Goal: Navigation & Orientation: Find specific page/section

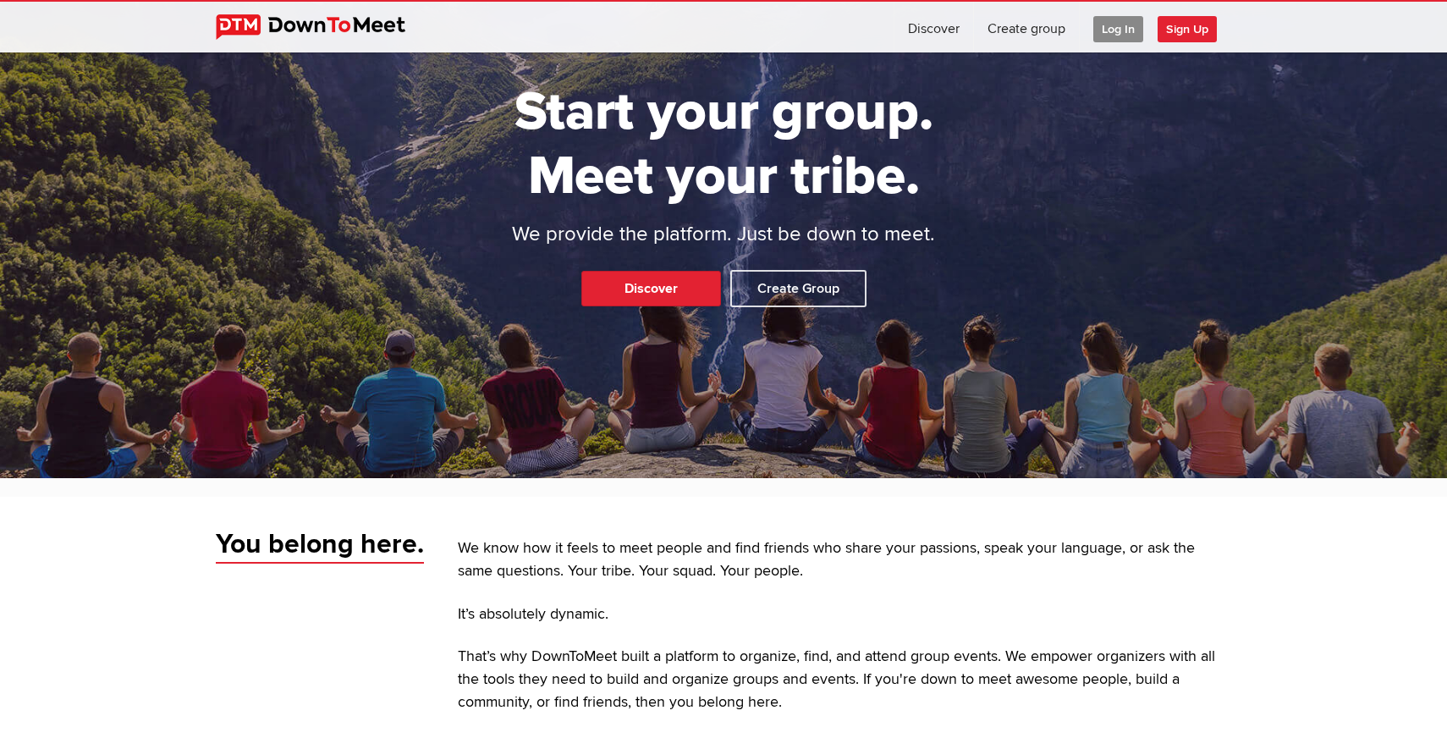
scroll to position [141, 0]
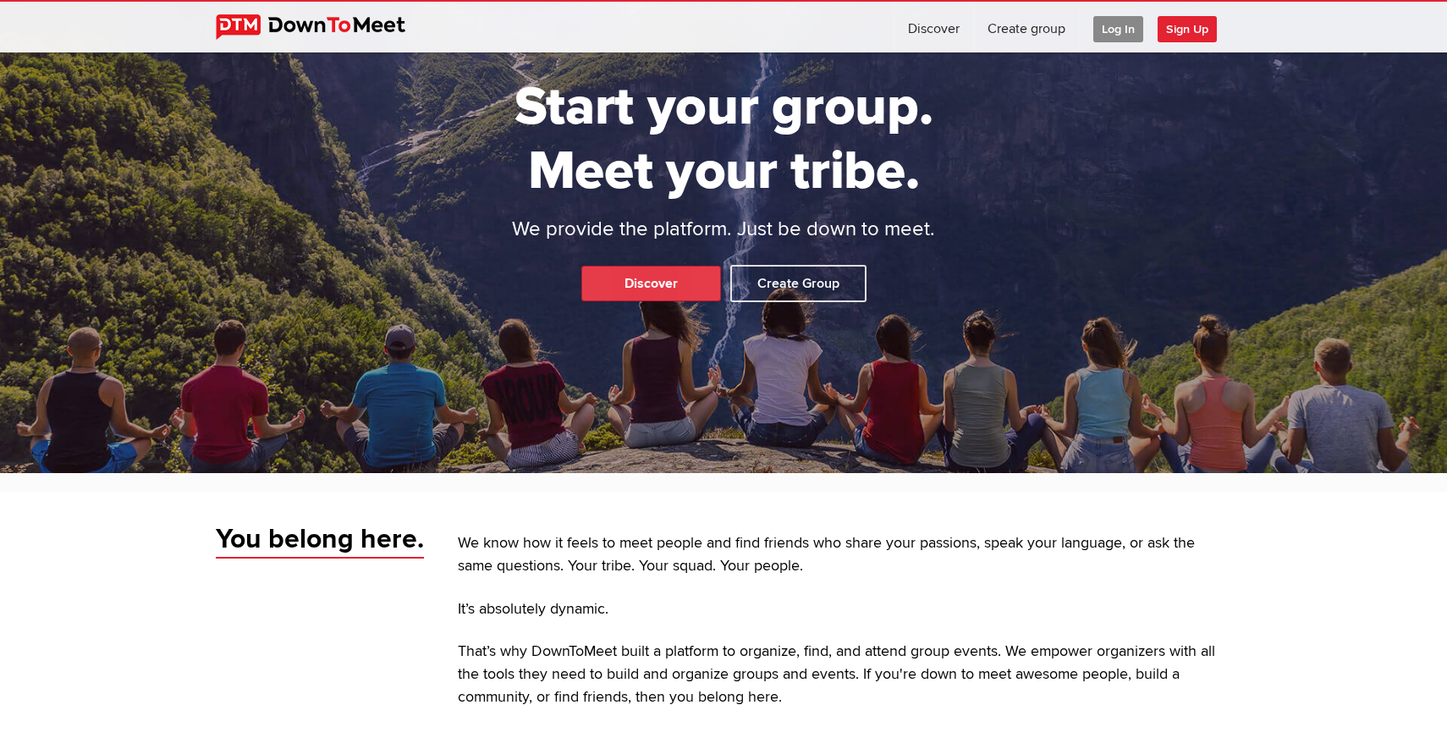
click at [670, 282] on link "Discover" at bounding box center [652, 284] width 140 height 36
select select "null"
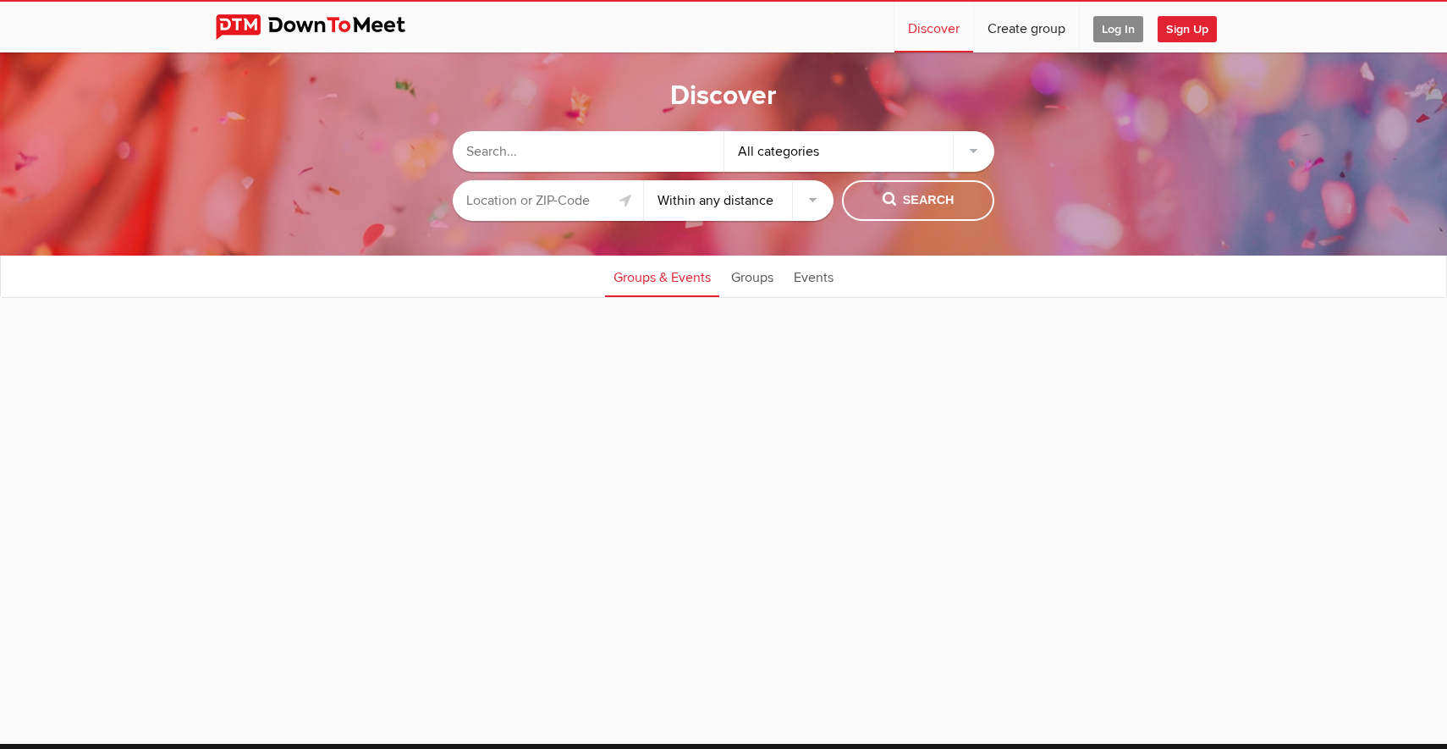
click at [621, 156] on input "text" at bounding box center [588, 151] width 271 height 41
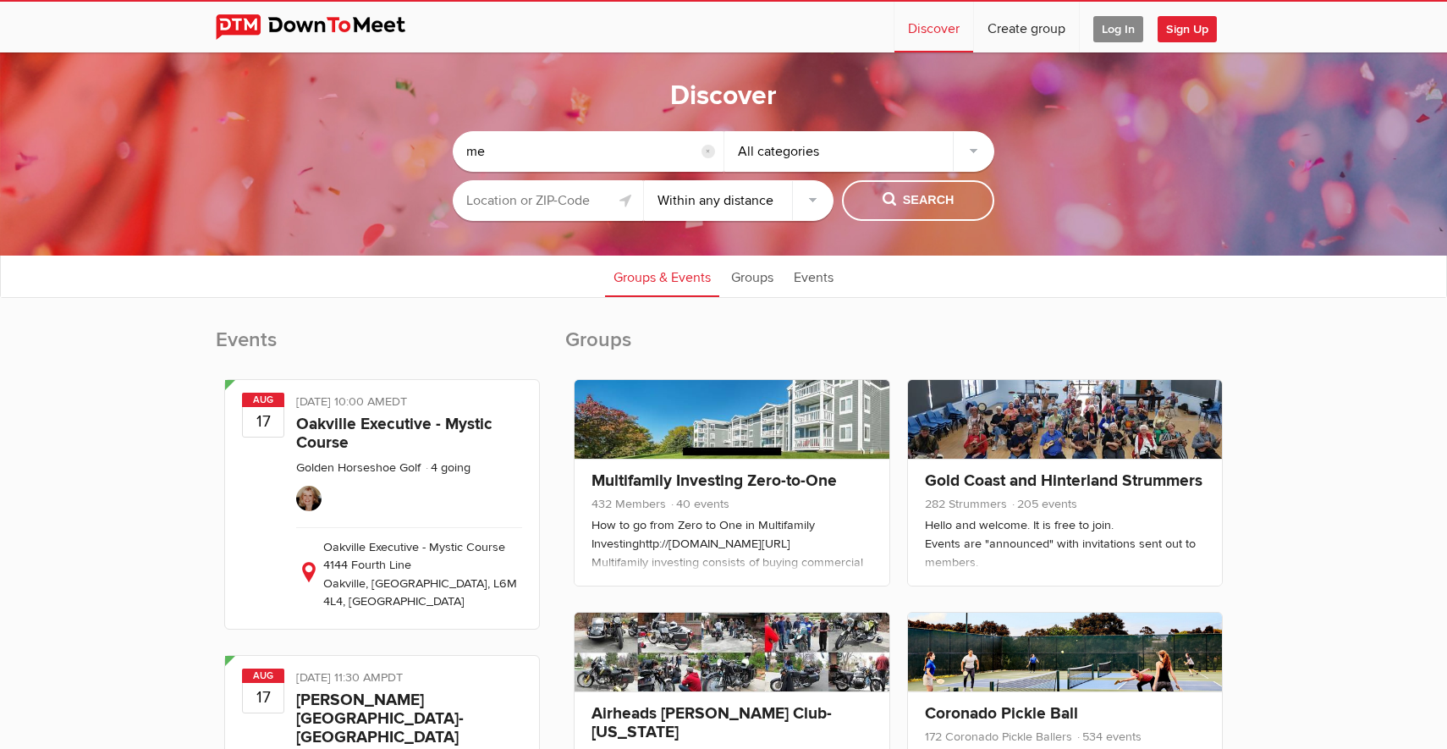
type input "m"
click at [534, 203] on input "text" at bounding box center [548, 200] width 190 height 41
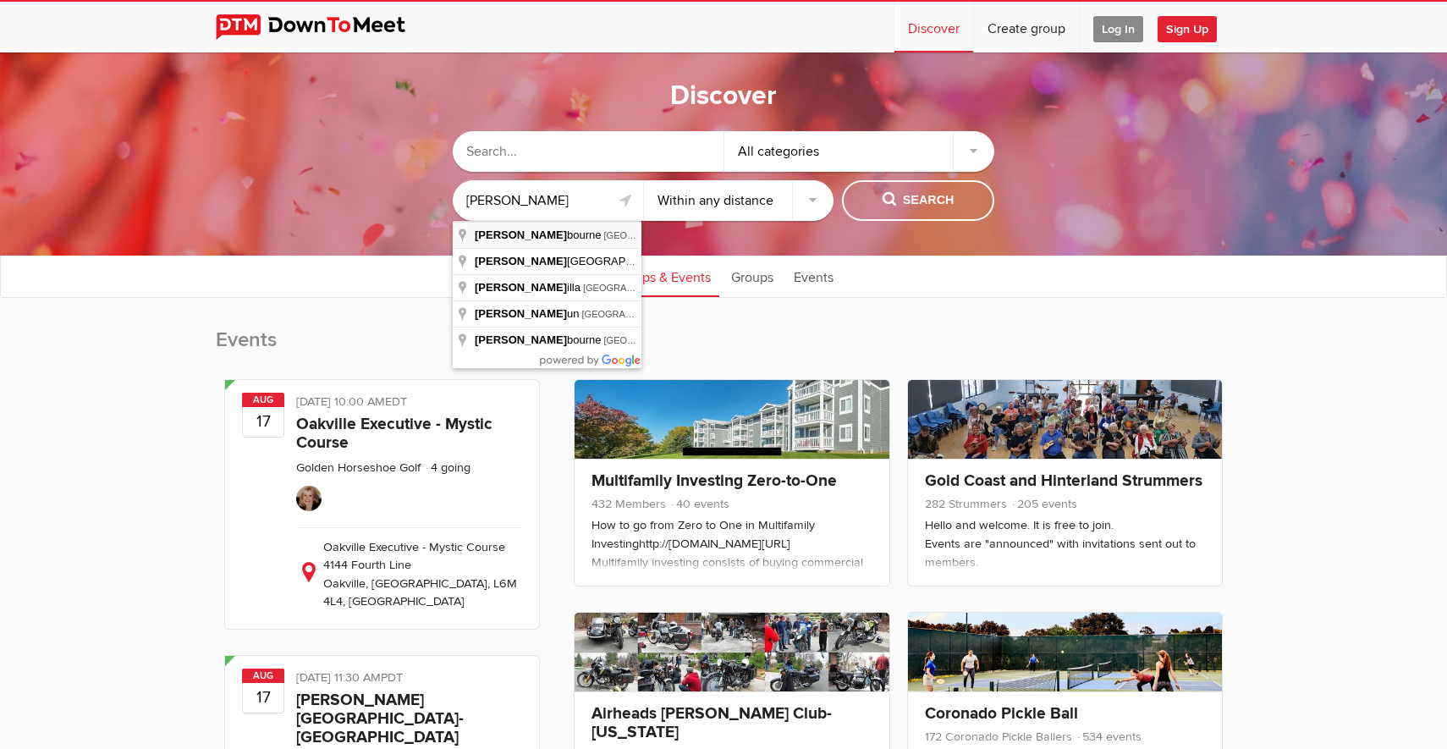
type input "[GEOGRAPHIC_DATA] [GEOGRAPHIC_DATA], [GEOGRAPHIC_DATA]"
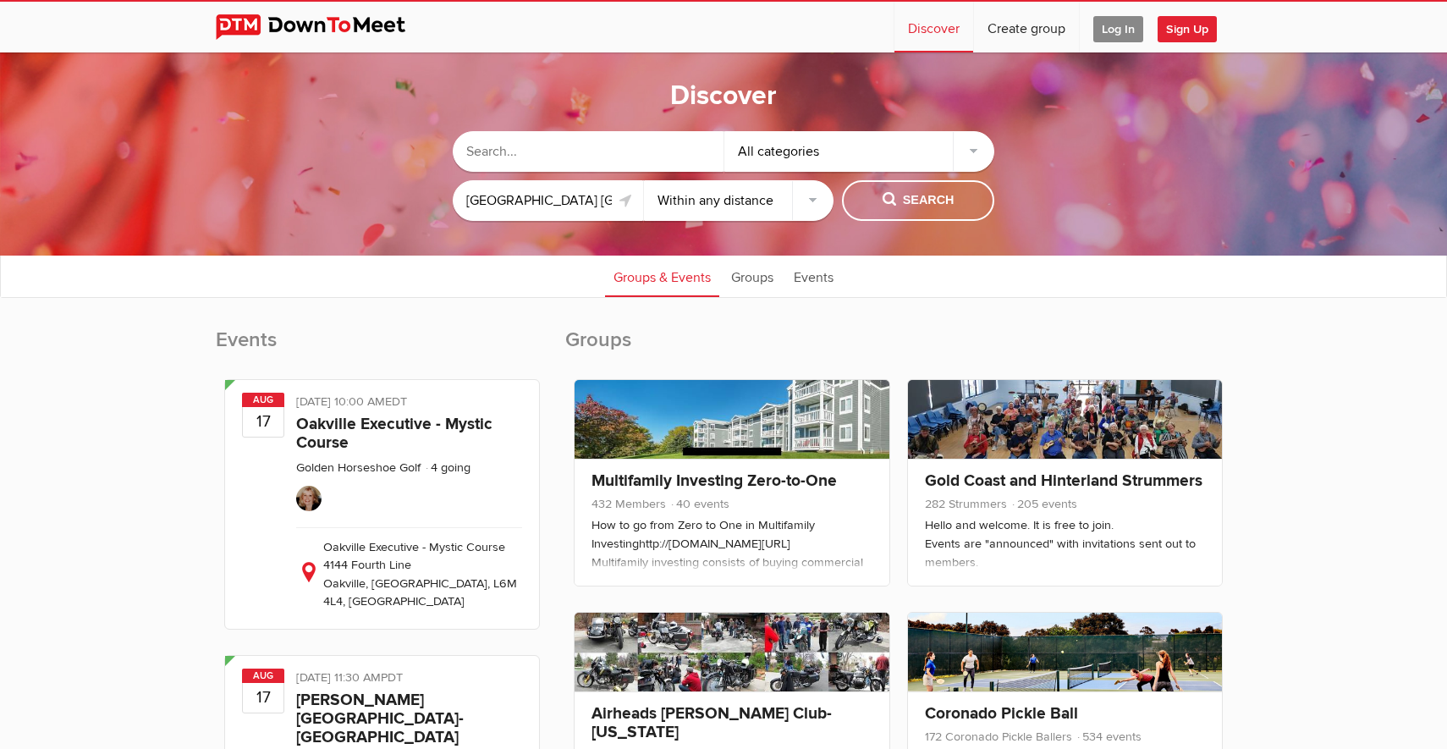
click at [814, 182] on select "Within 10 miles Within 25 miles Within 50 miles Within 100 miles Within any dis…" at bounding box center [739, 200] width 190 height 41
select select "10"
click at [906, 201] on span "Search" at bounding box center [919, 200] width 72 height 19
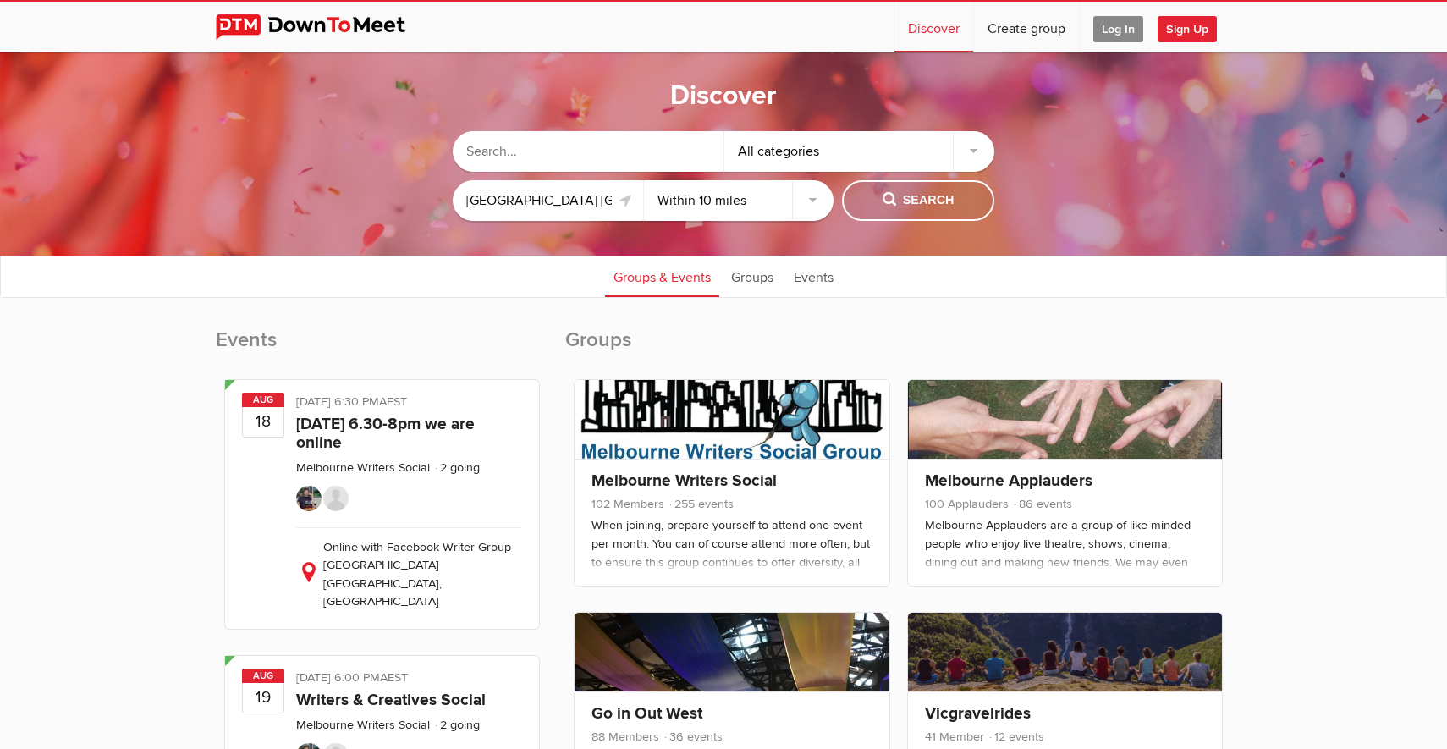
scroll to position [9, 0]
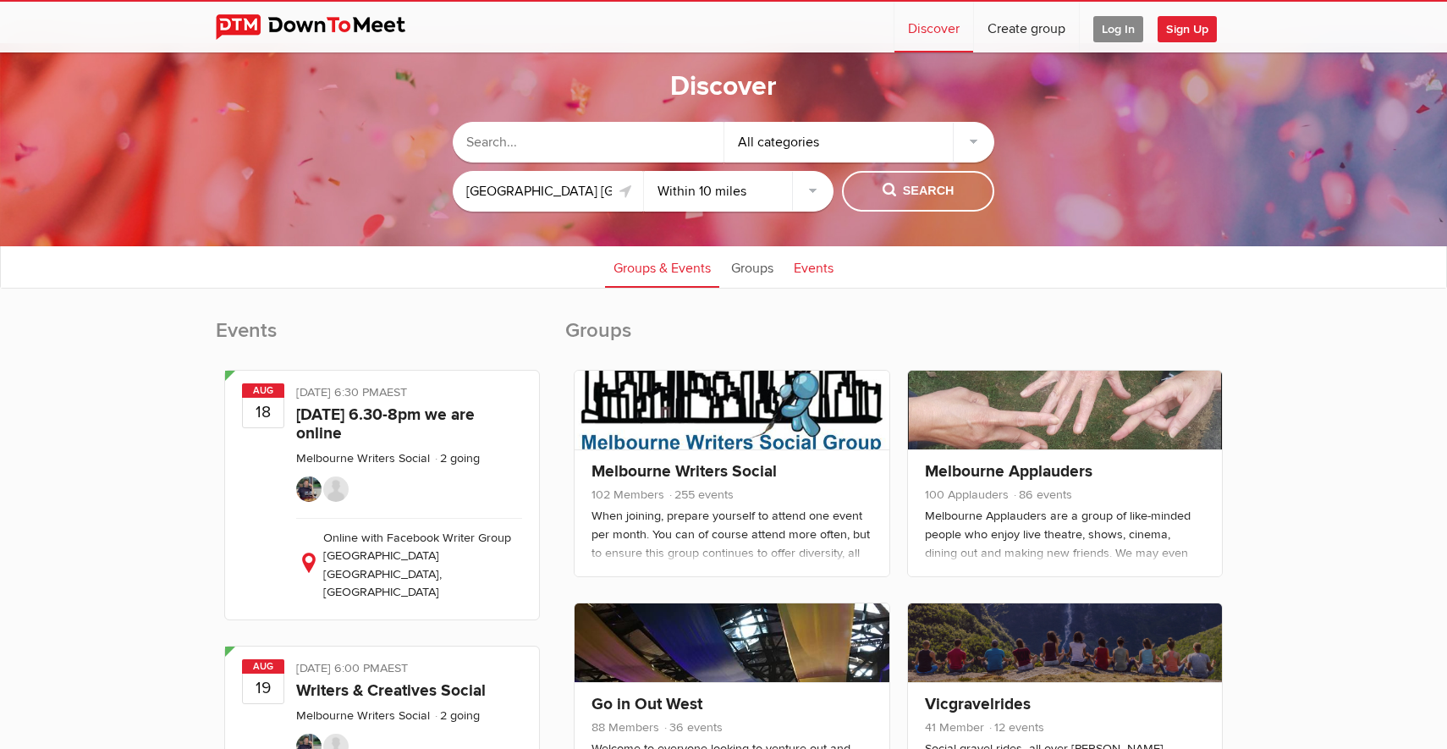
click at [804, 268] on link "Events" at bounding box center [813, 266] width 57 height 42
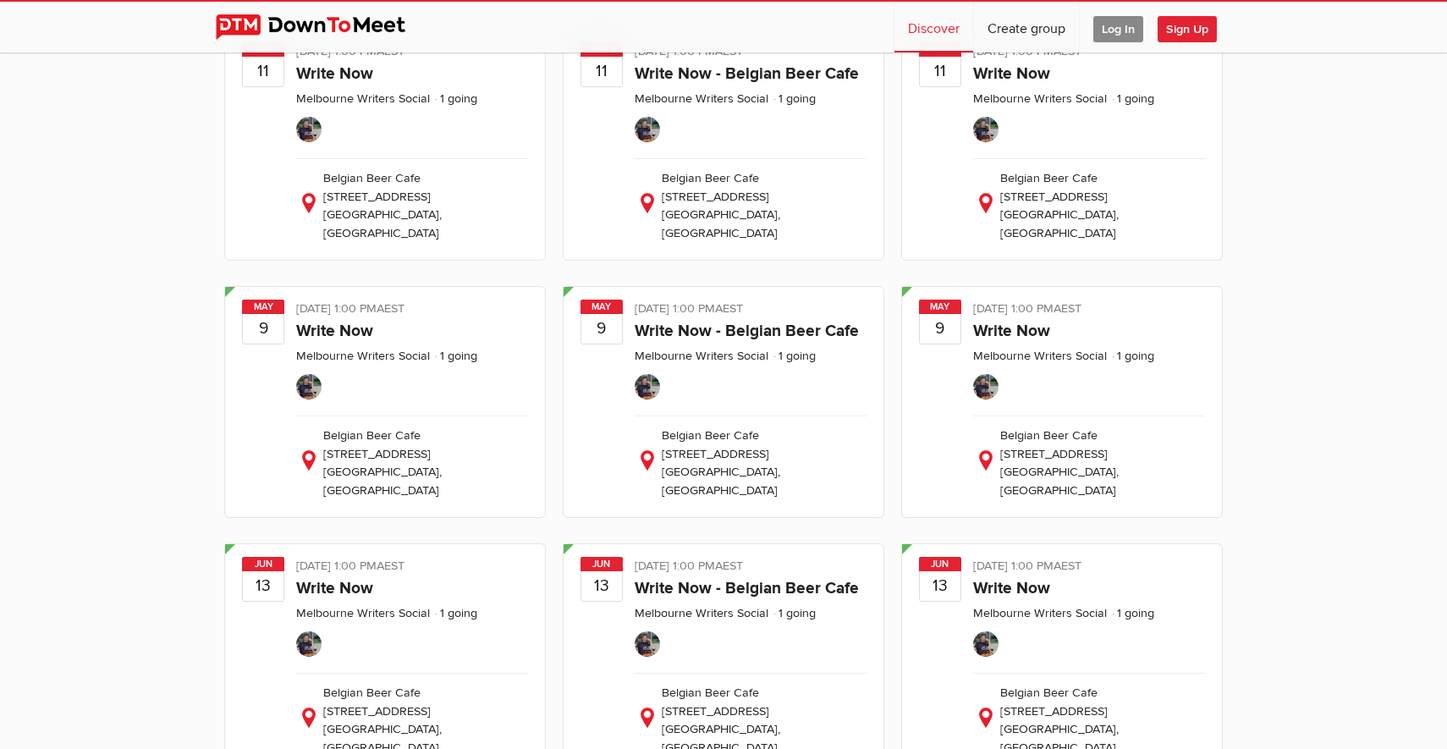
scroll to position [3237, 0]
